Goal: Check status: Check status

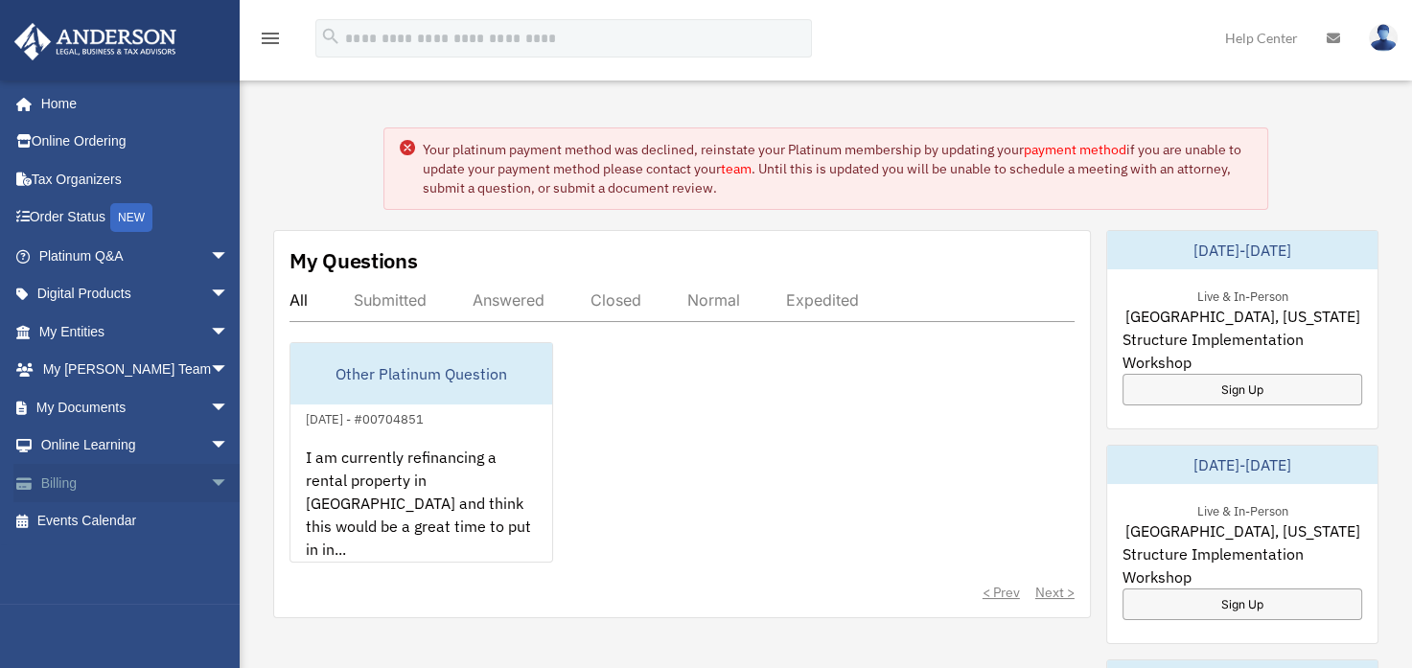
click at [210, 472] on span "arrow_drop_down" at bounding box center [229, 483] width 38 height 39
click at [150, 516] on link "$ Open Invoices" at bounding box center [142, 521] width 231 height 39
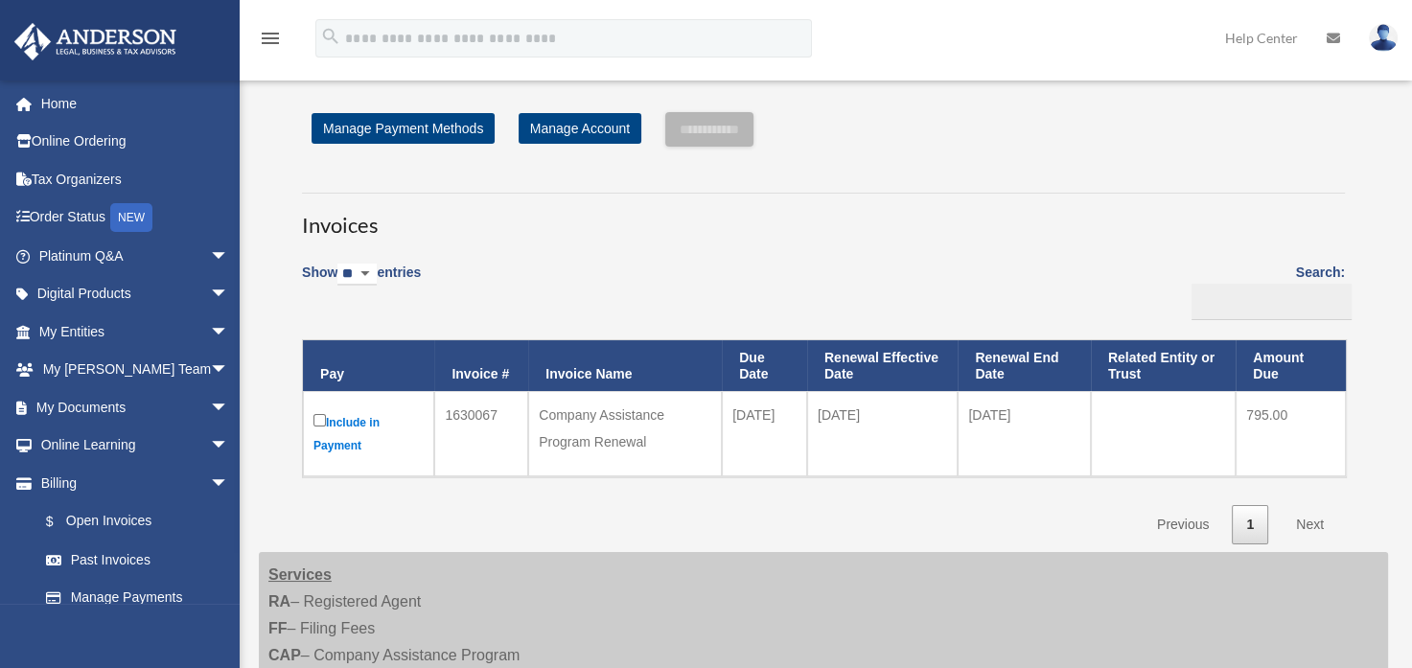
click at [263, 44] on icon "menu" at bounding box center [270, 38] width 23 height 23
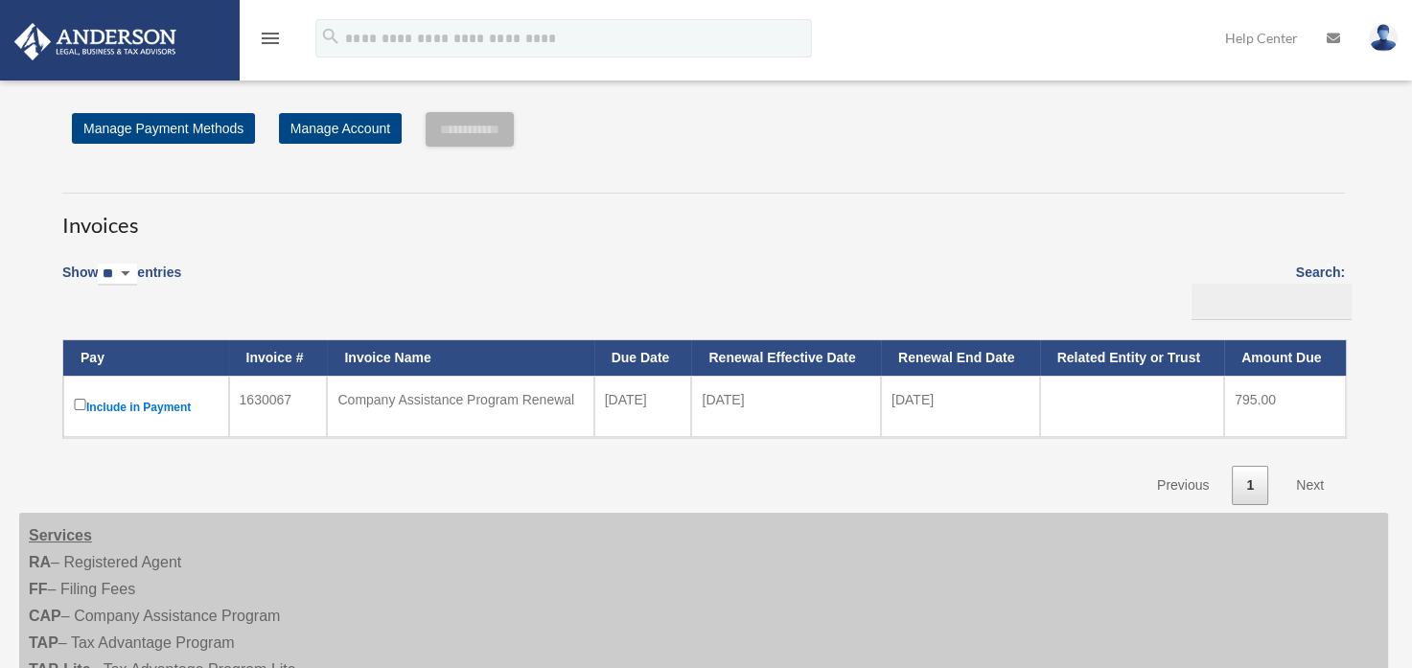
click at [263, 44] on icon "menu" at bounding box center [270, 38] width 23 height 23
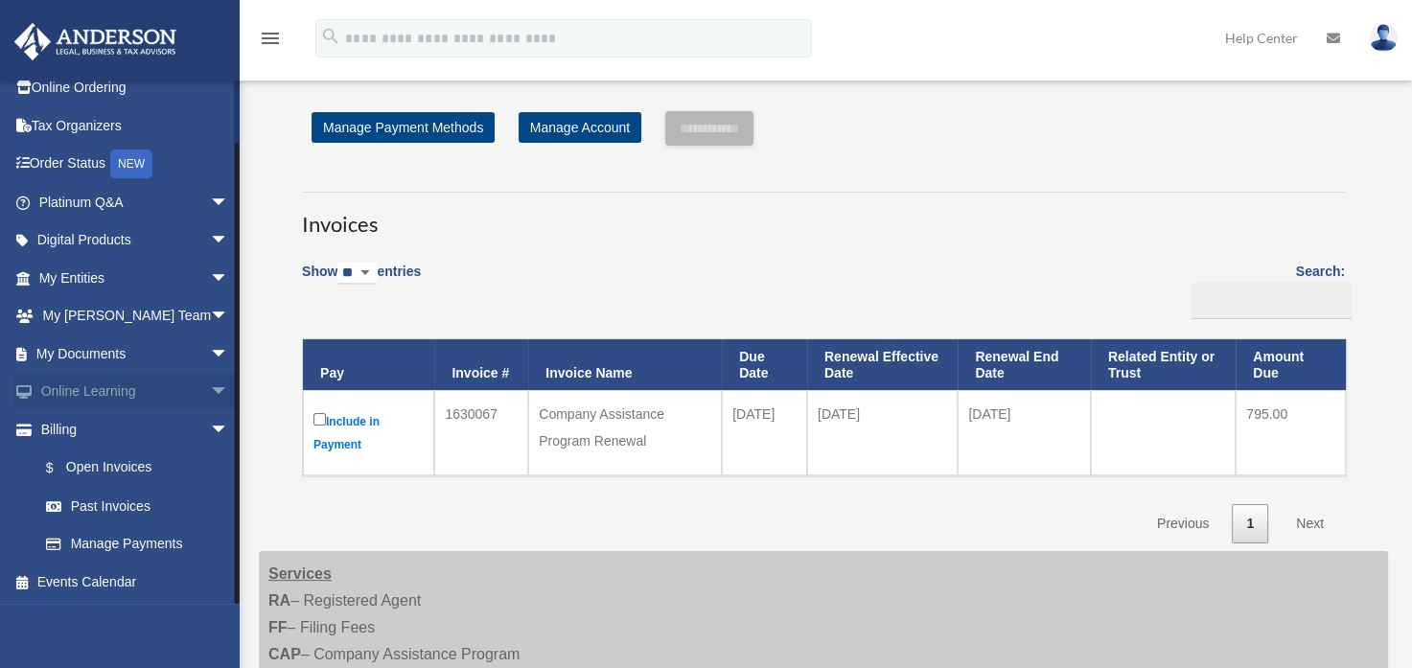
scroll to position [1, 0]
click at [210, 278] on span "arrow_drop_down" at bounding box center [229, 278] width 38 height 39
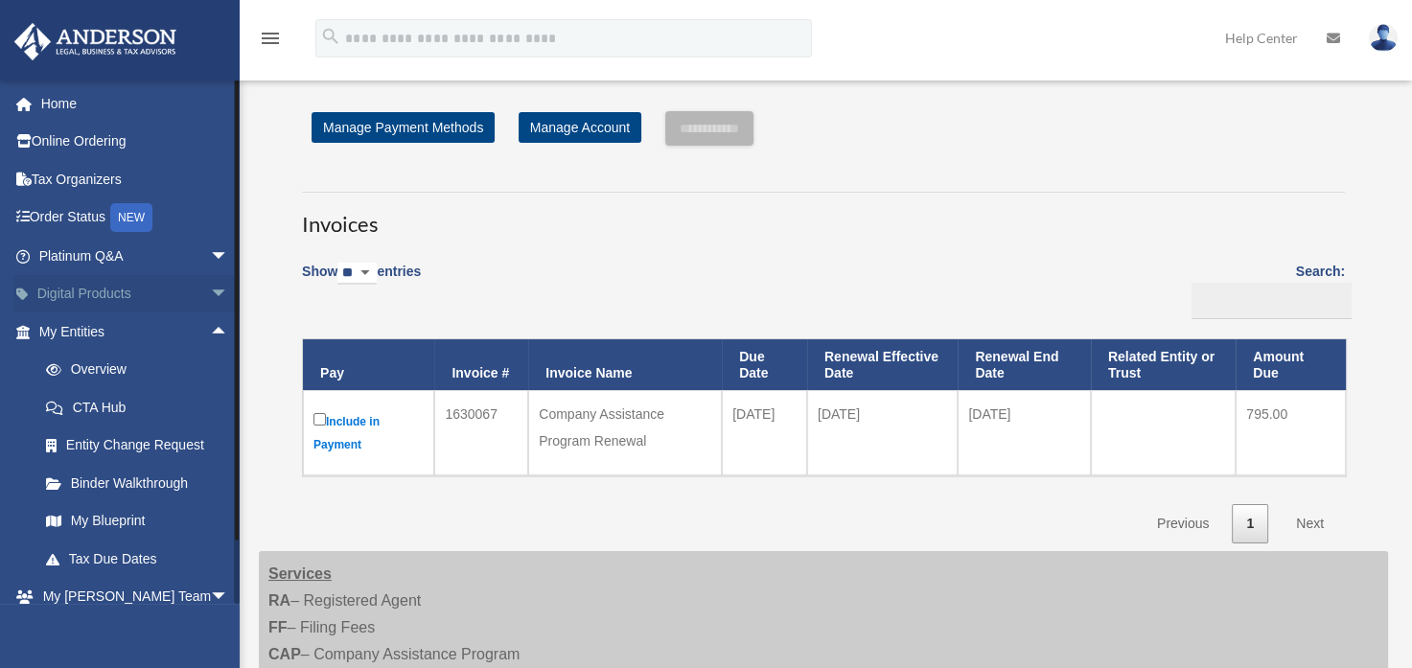
scroll to position [0, 0]
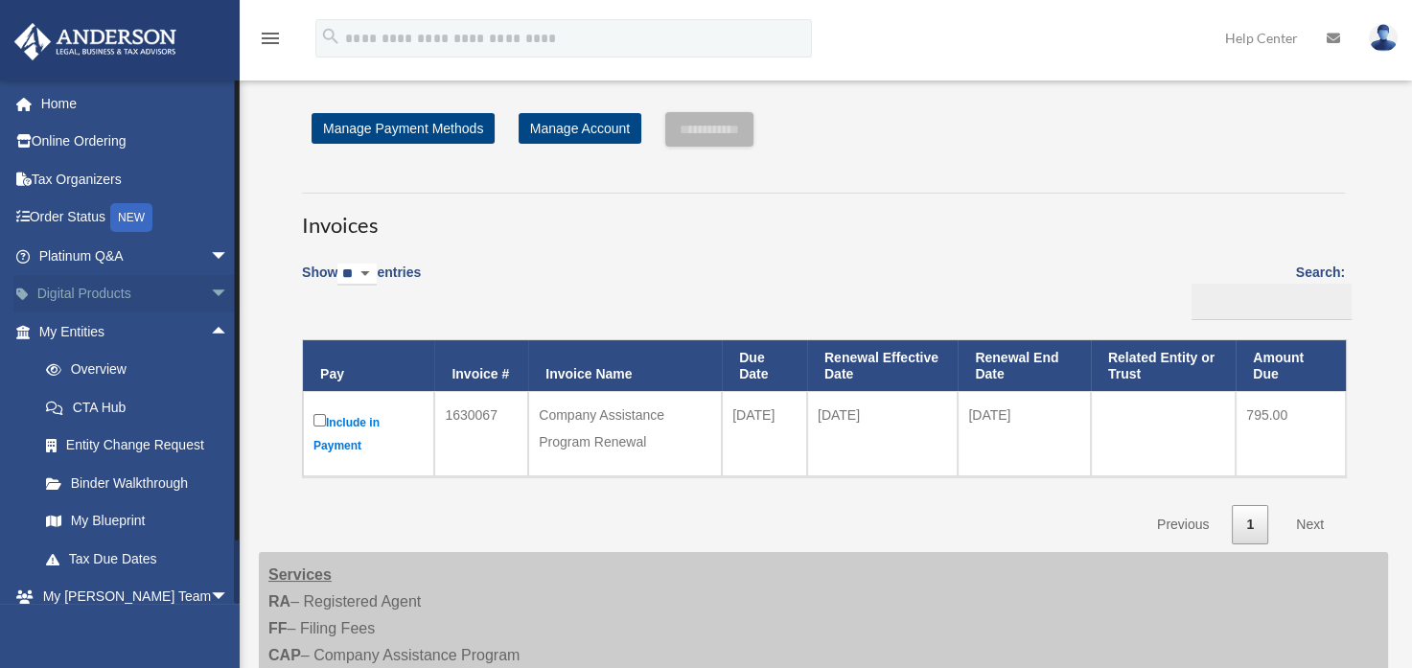
click at [210, 292] on span "arrow_drop_down" at bounding box center [229, 294] width 38 height 39
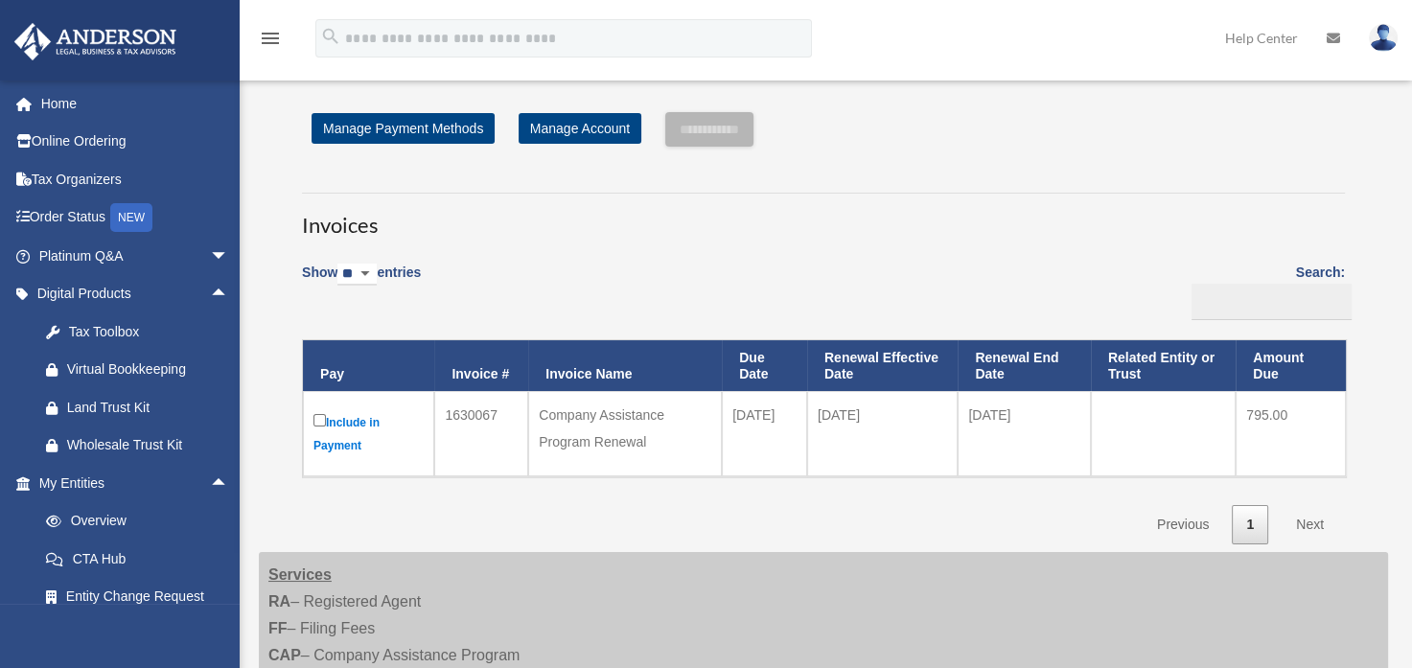
click at [432, 58] on div "menu search Site Menu add [EMAIL_ADDRESS][DOMAIN_NAME] My Profile Reset Passwor…" at bounding box center [705, 46] width 1383 height 65
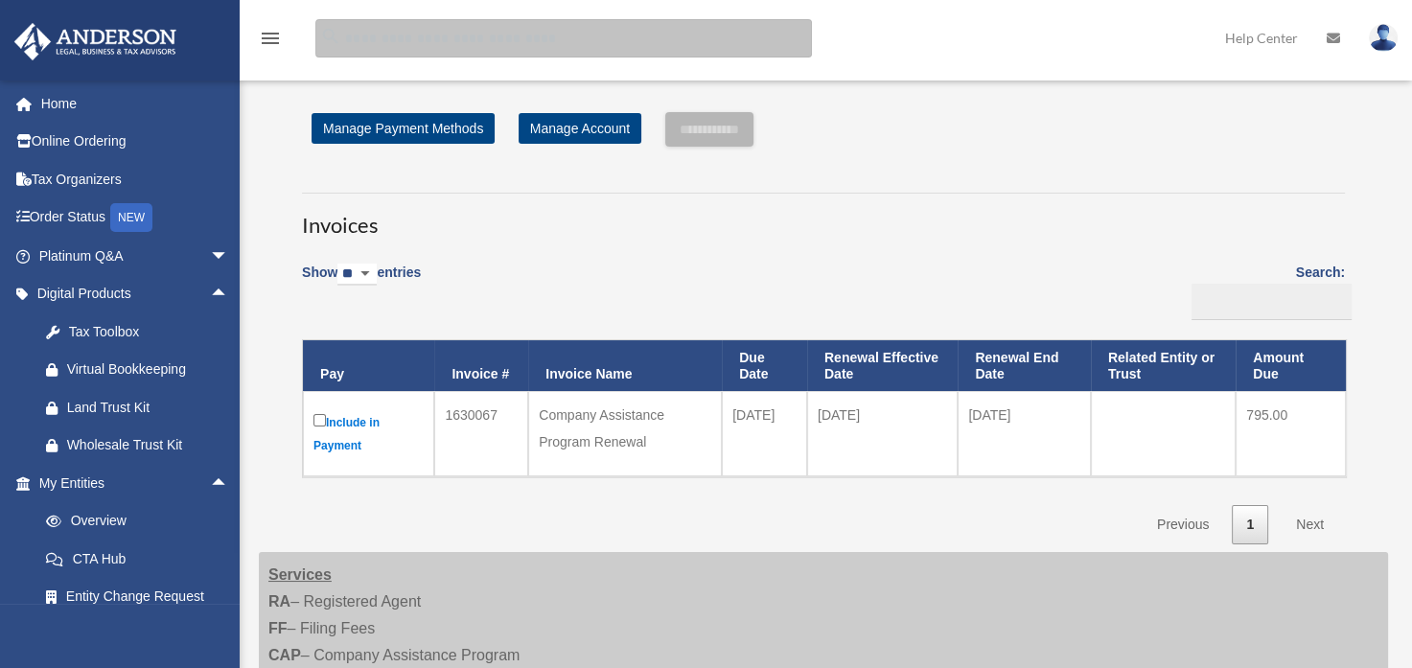
click at [435, 44] on input "search" at bounding box center [563, 38] width 496 height 38
type input "**********"
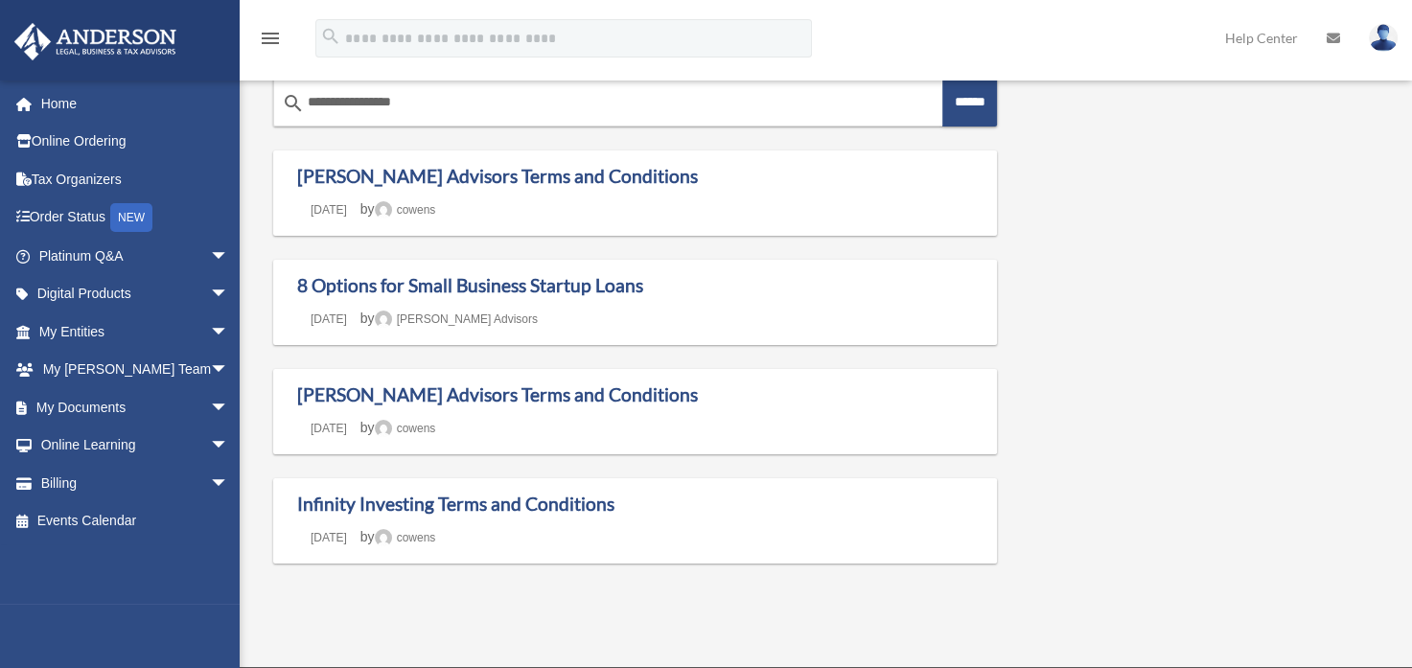
scroll to position [48, 0]
